Goal: Task Accomplishment & Management: Manage account settings

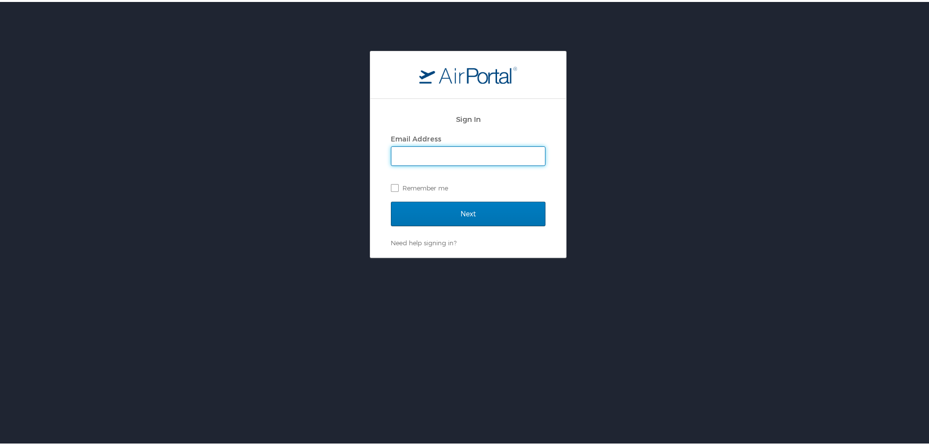
type input "[PERSON_NAME][EMAIL_ADDRESS][DOMAIN_NAME]"
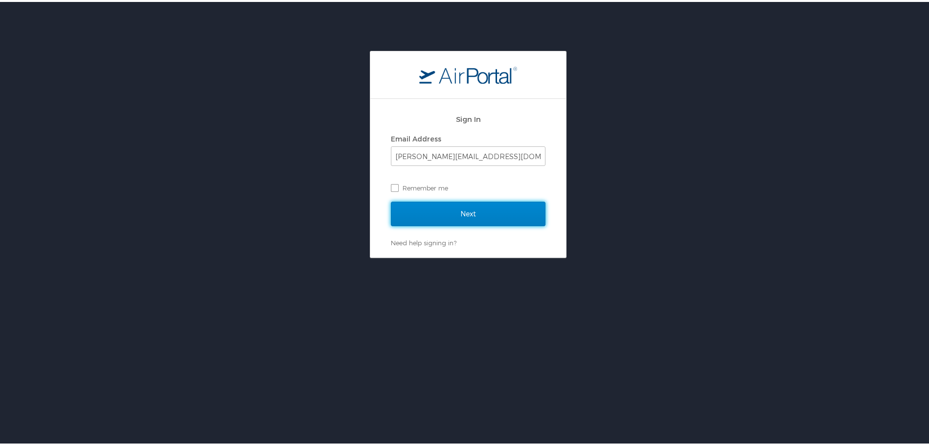
click at [459, 204] on input "Next" at bounding box center [468, 212] width 155 height 24
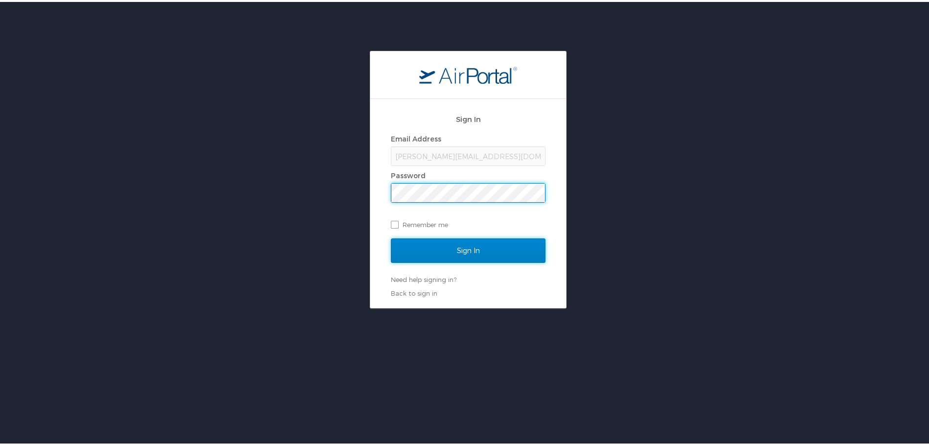
click at [461, 246] on input "Sign In" at bounding box center [468, 248] width 155 height 24
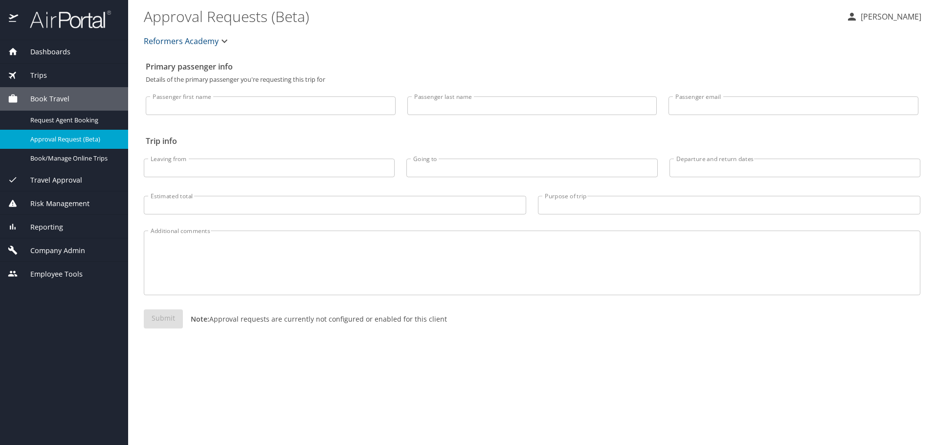
click at [74, 182] on span "Travel Approval" at bounding box center [50, 180] width 64 height 11
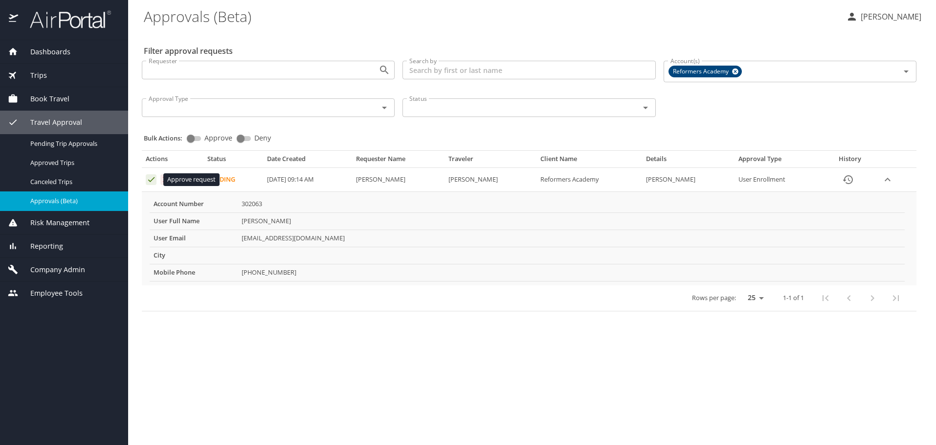
click at [150, 179] on icon "Approval table" at bounding box center [151, 179] width 9 height 9
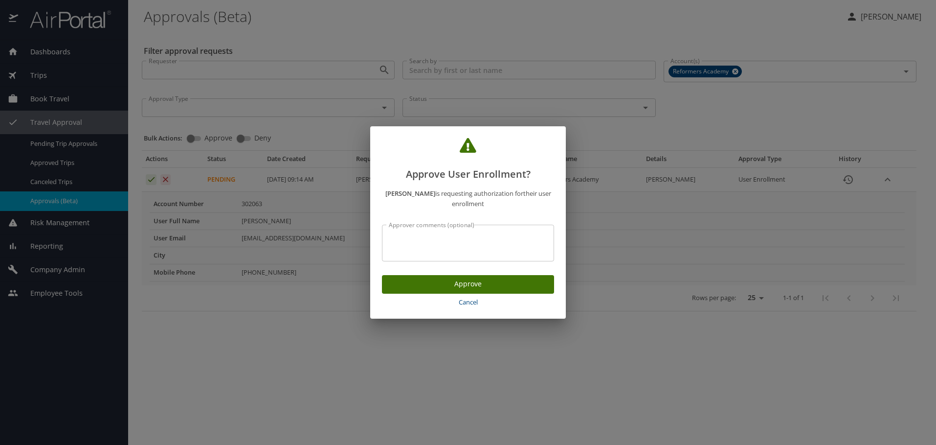
click at [475, 301] on span "Cancel" at bounding box center [468, 301] width 164 height 11
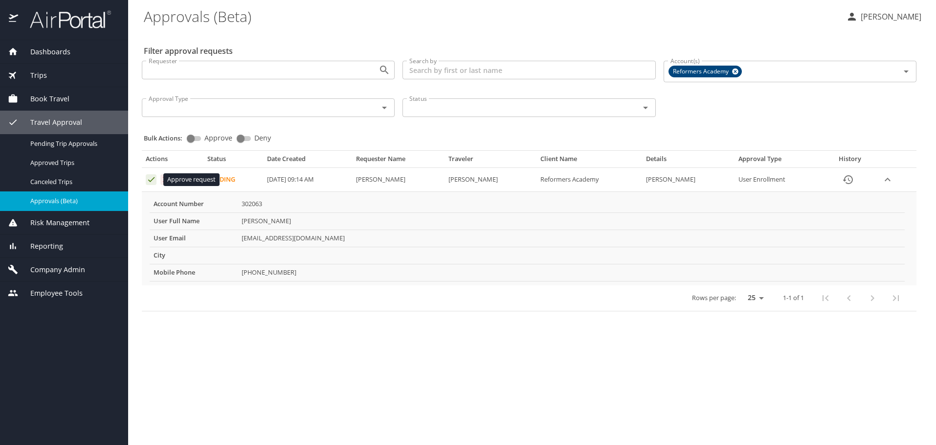
click at [149, 179] on icon "Approval table" at bounding box center [151, 179] width 9 height 9
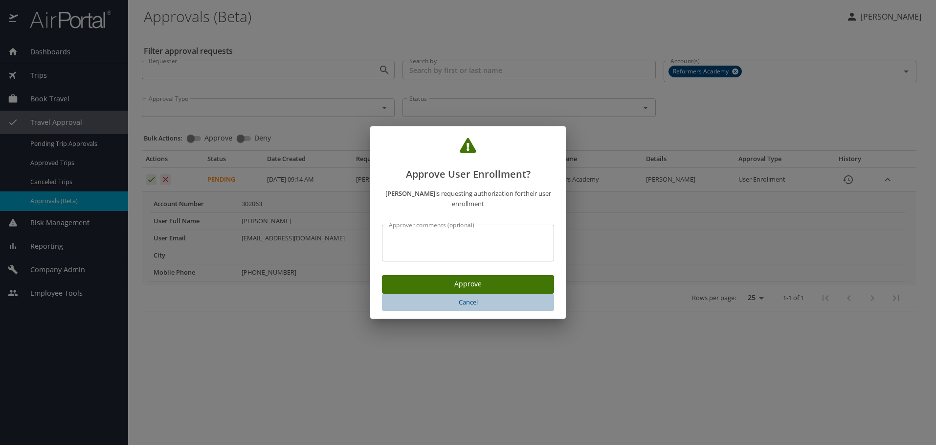
click at [474, 301] on span "Cancel" at bounding box center [468, 301] width 164 height 11
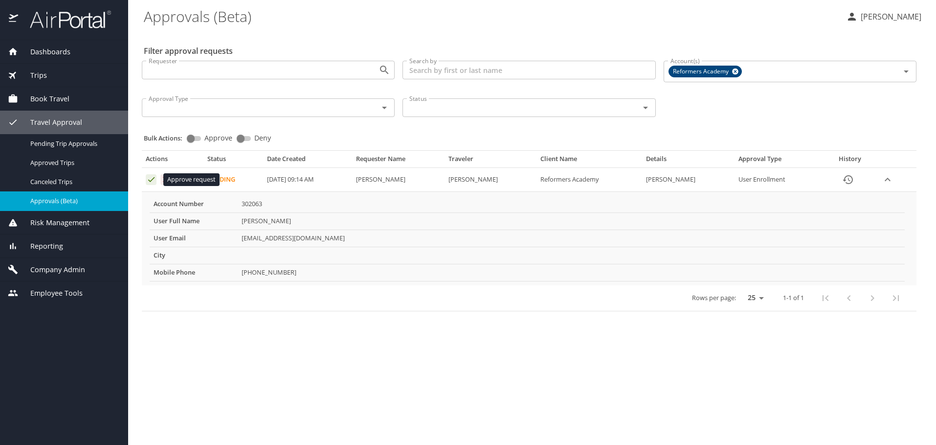
click at [152, 182] on icon "Approval table" at bounding box center [151, 179] width 9 height 9
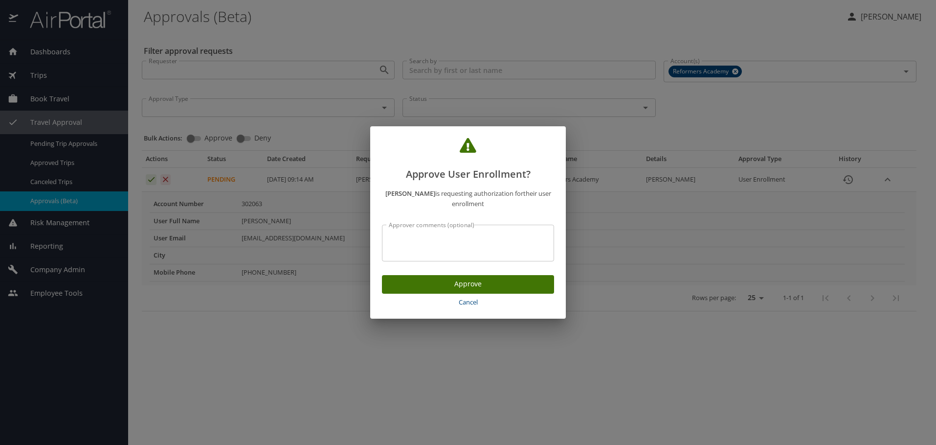
click at [444, 284] on span "Approve" at bounding box center [468, 284] width 157 height 12
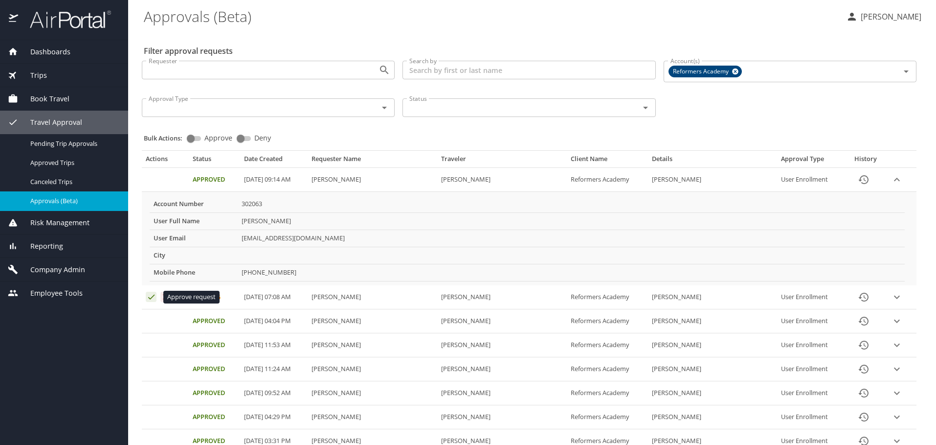
click at [147, 294] on icon "Approval table" at bounding box center [151, 296] width 9 height 9
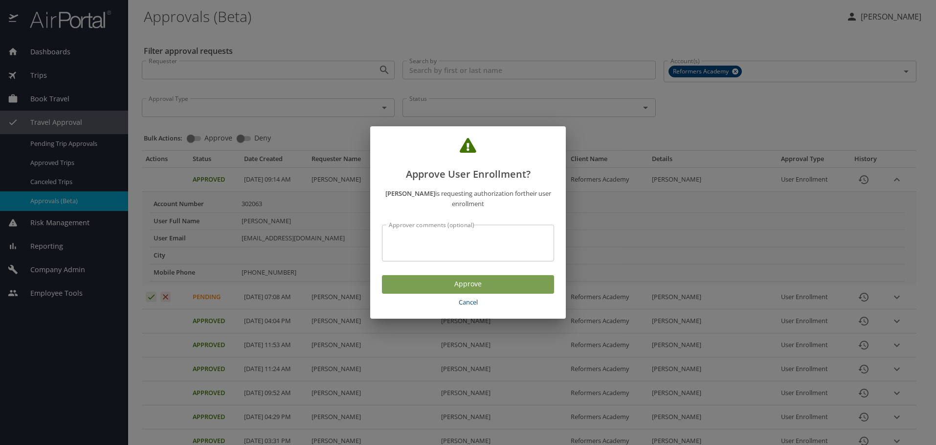
click at [416, 282] on span "Approve" at bounding box center [468, 284] width 157 height 12
